Goal: Information Seeking & Learning: Check status

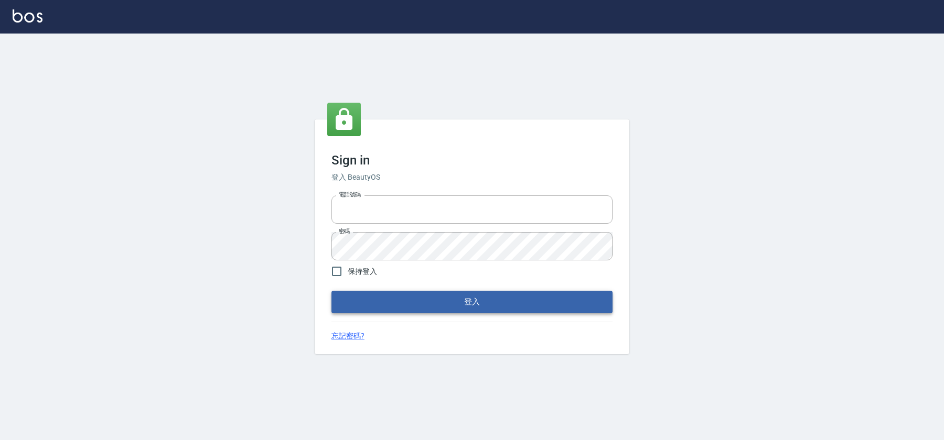
type input "0931222924"
click at [458, 306] on button "登入" at bounding box center [471, 302] width 281 height 22
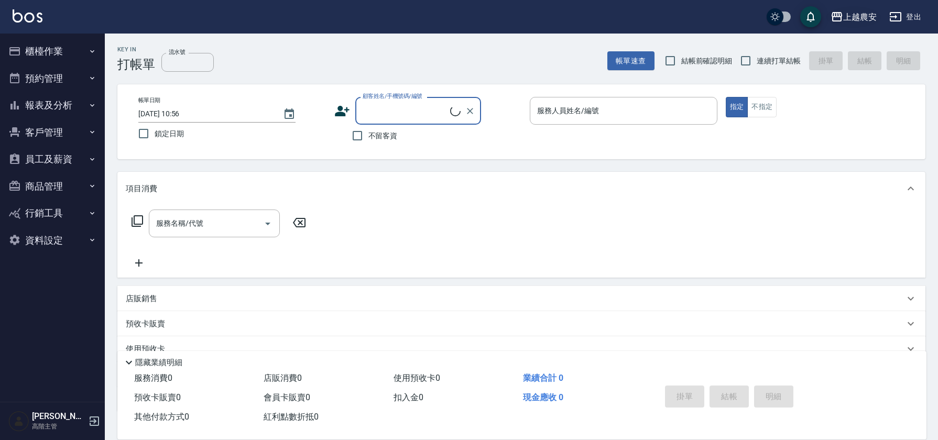
click at [845, 12] on div "上越農安" at bounding box center [861, 16] width 34 height 13
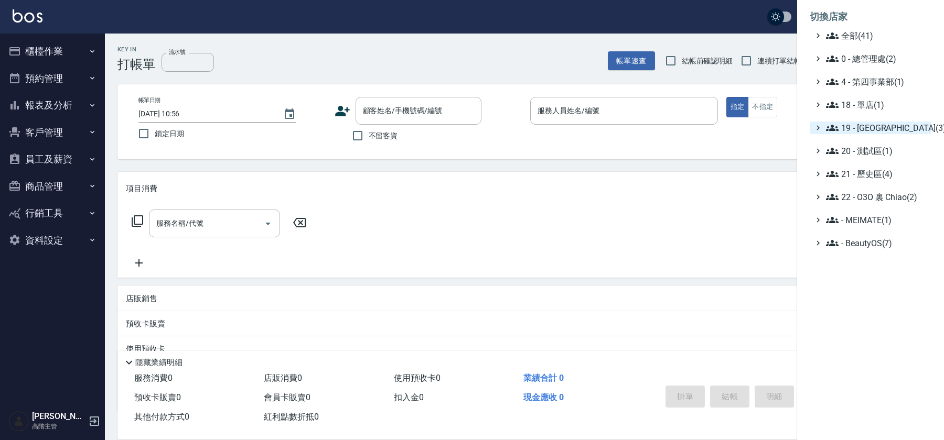
click at [878, 129] on span "19 - 新城區(3)" at bounding box center [876, 128] width 101 height 13
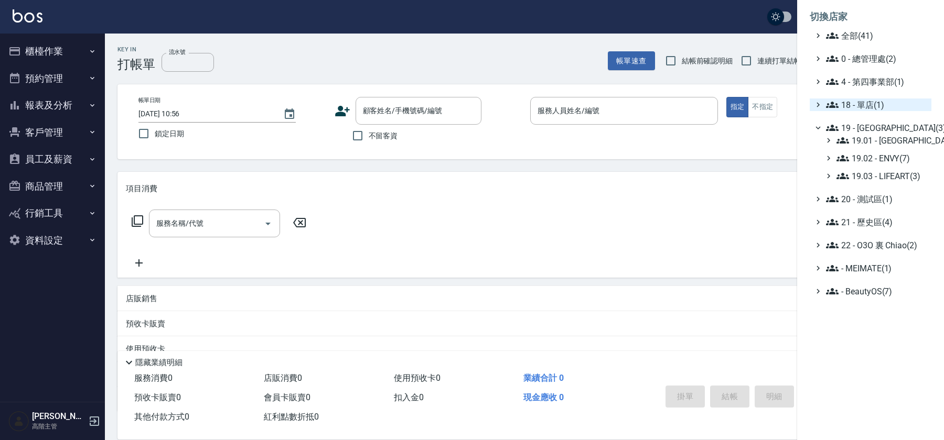
click at [878, 106] on span "18 - 單店(1)" at bounding box center [876, 105] width 101 height 13
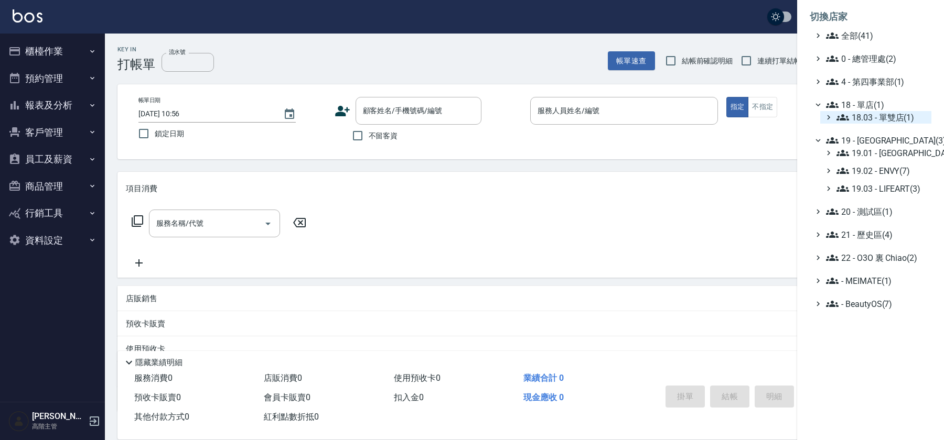
click at [877, 117] on span "18.03 - 單雙店(1)" at bounding box center [881, 117] width 91 height 13
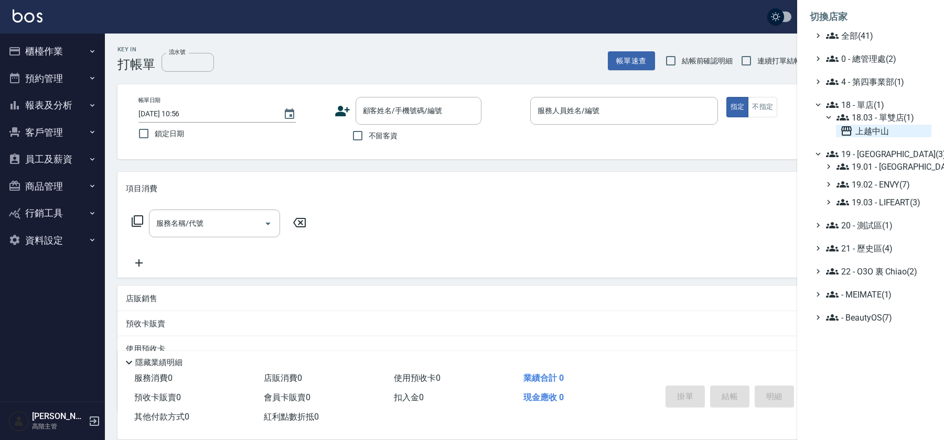
click at [874, 128] on span "上越中山" at bounding box center [883, 131] width 87 height 13
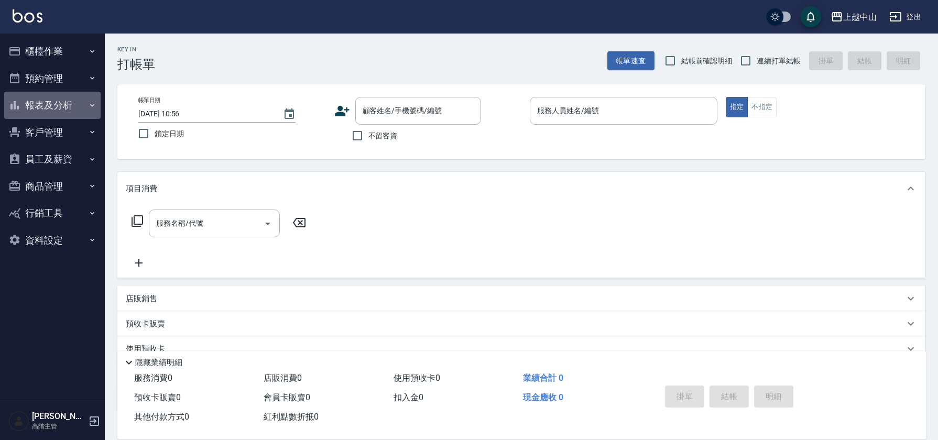
click at [57, 109] on button "報表及分析" at bounding box center [52, 105] width 96 height 27
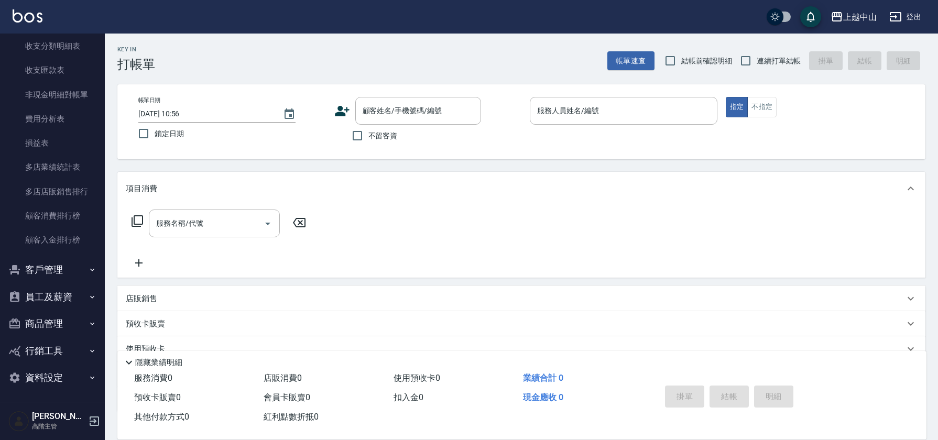
scroll to position [915, 0]
click at [50, 292] on button "員工及薪資" at bounding box center [52, 295] width 96 height 27
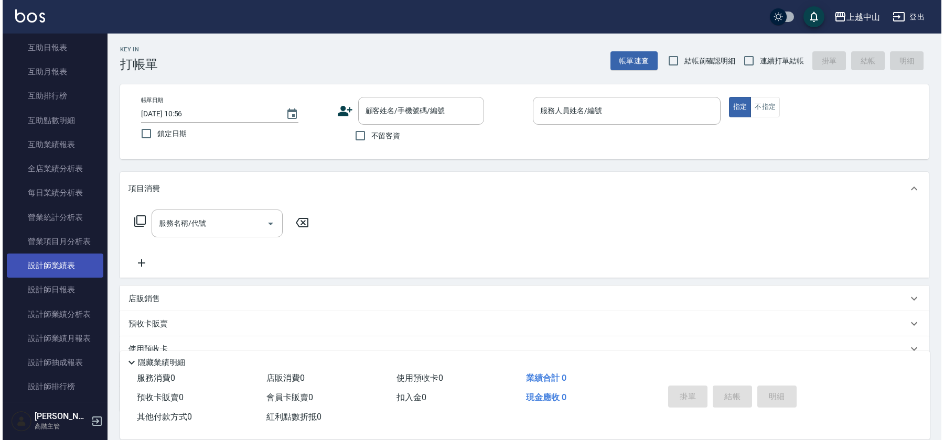
scroll to position [208, 0]
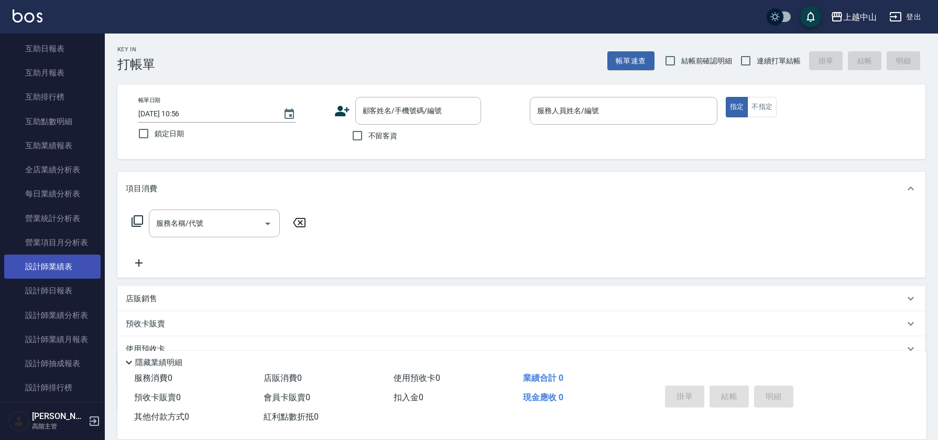
click at [38, 267] on link "設計師業績表" at bounding box center [52, 267] width 96 height 24
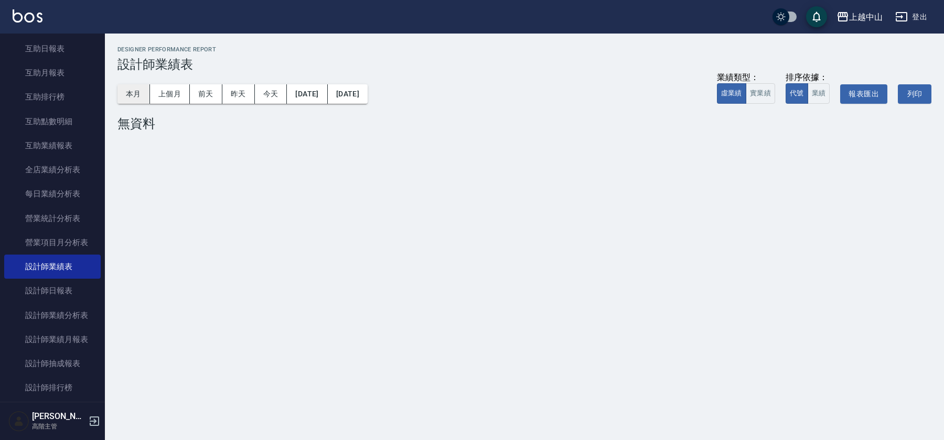
click at [145, 96] on button "本月" at bounding box center [133, 93] width 33 height 19
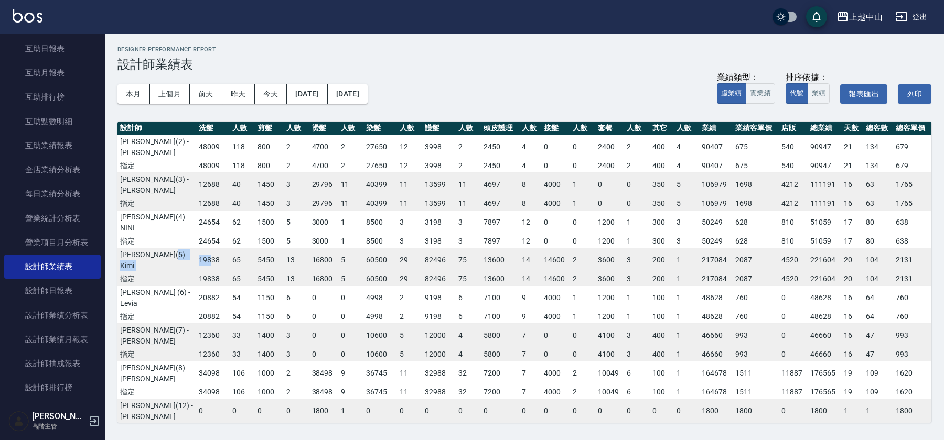
drag, startPoint x: 195, startPoint y: 220, endPoint x: 210, endPoint y: 217, distance: 14.9
click at [210, 248] on tr "[PERSON_NAME](5) - Kimi 19838 65 5450 13 16800 5 60500 29 82496 75 13600 14 146…" at bounding box center [524, 260] width 814 height 25
click at [201, 286] on td "20882" at bounding box center [213, 298] width 34 height 25
click at [72, 319] on link "設計師業績分析表" at bounding box center [52, 316] width 96 height 24
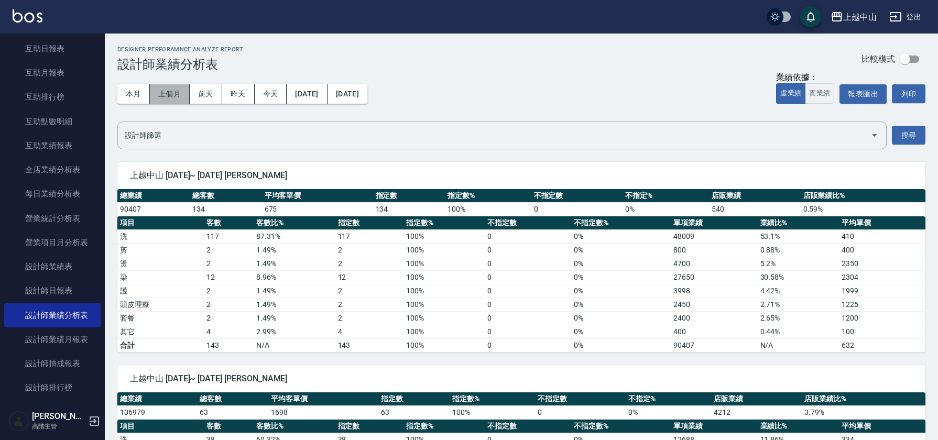
click at [167, 93] on button "上個月" at bounding box center [170, 93] width 40 height 19
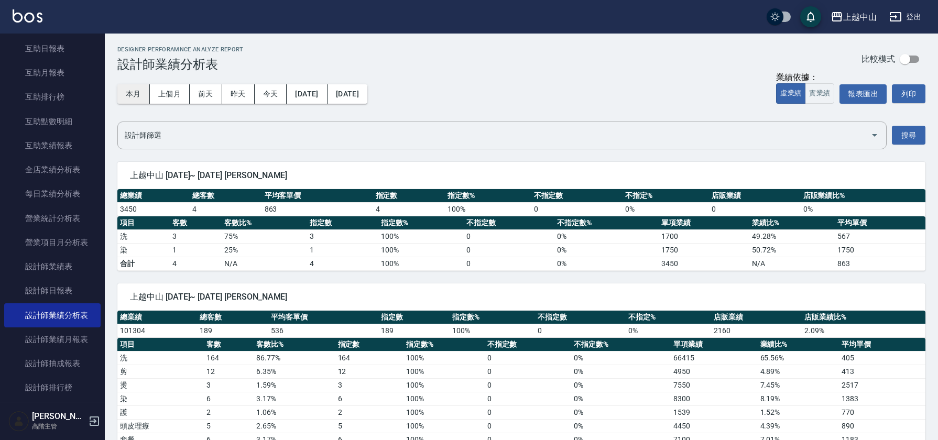
click at [130, 89] on button "本月" at bounding box center [133, 93] width 33 height 19
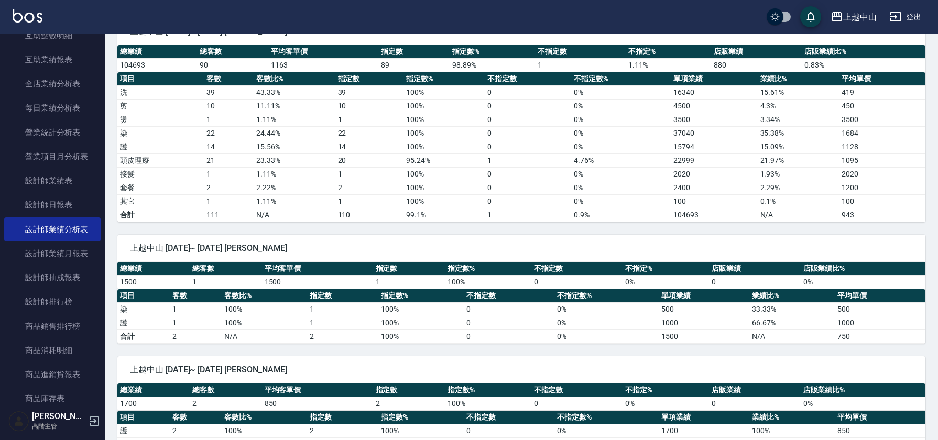
scroll to position [294, 0]
